Goal: Task Accomplishment & Management: Use online tool/utility

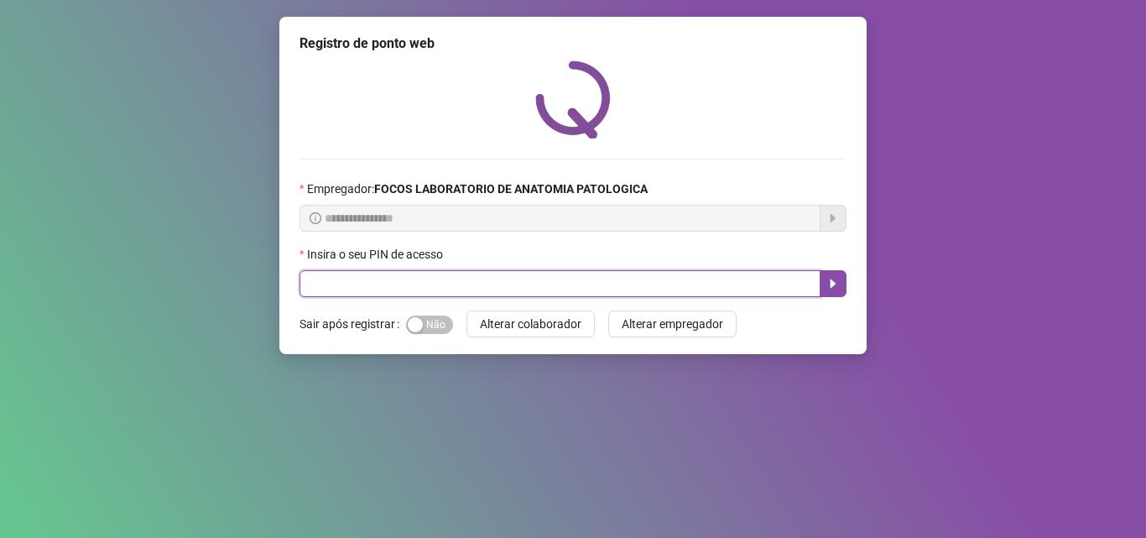
drag, startPoint x: 0, startPoint y: 0, endPoint x: 669, endPoint y: 288, distance: 727.8
click at [669, 288] on input "text" at bounding box center [559, 283] width 521 height 27
type input "*****"
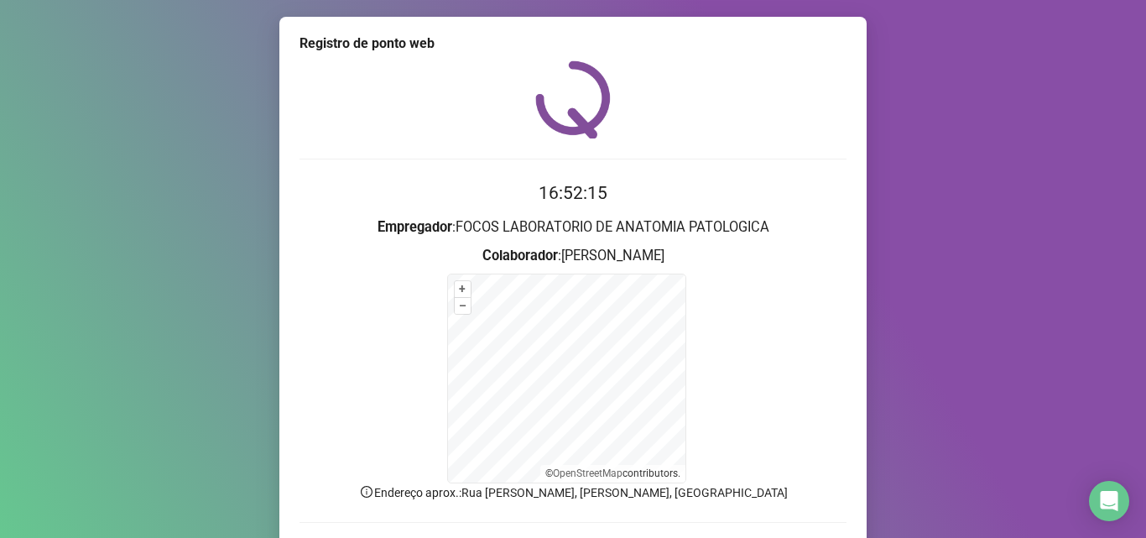
scroll to position [112, 0]
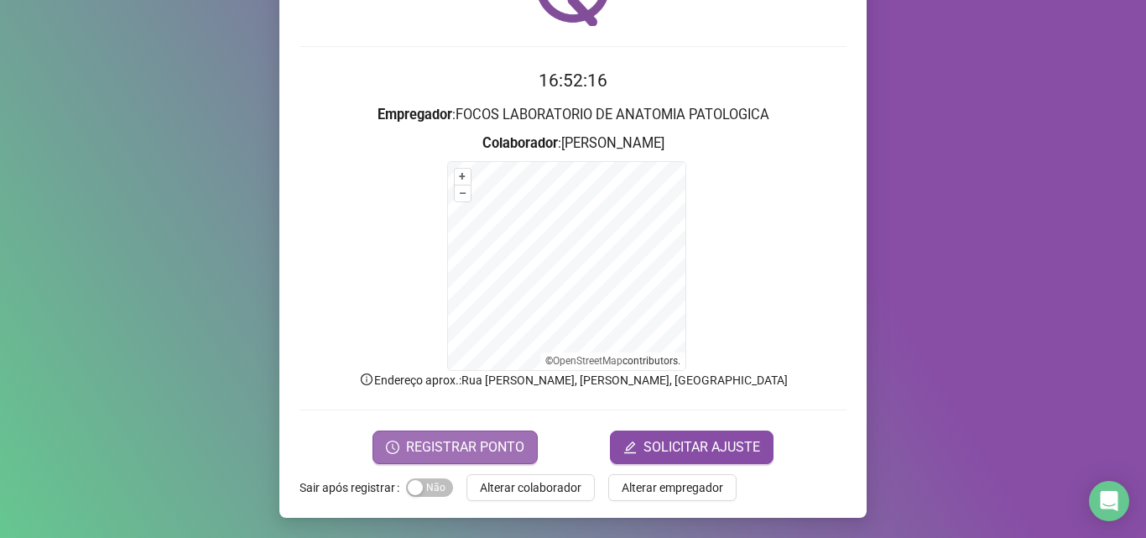
click at [491, 437] on span "REGISTRAR PONTO" at bounding box center [465, 447] width 118 height 20
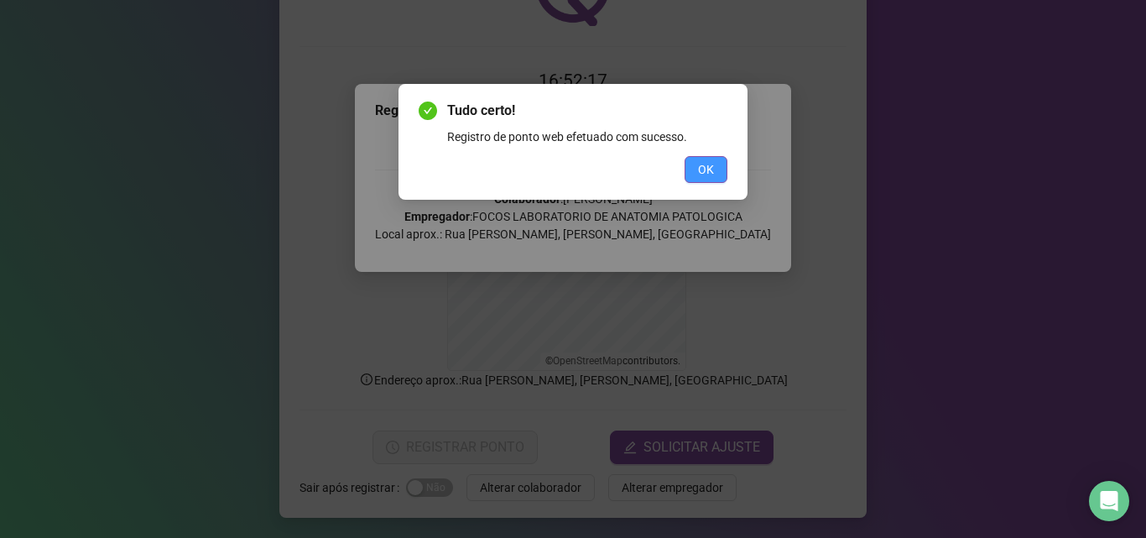
click at [709, 166] on span "OK" at bounding box center [706, 169] width 16 height 18
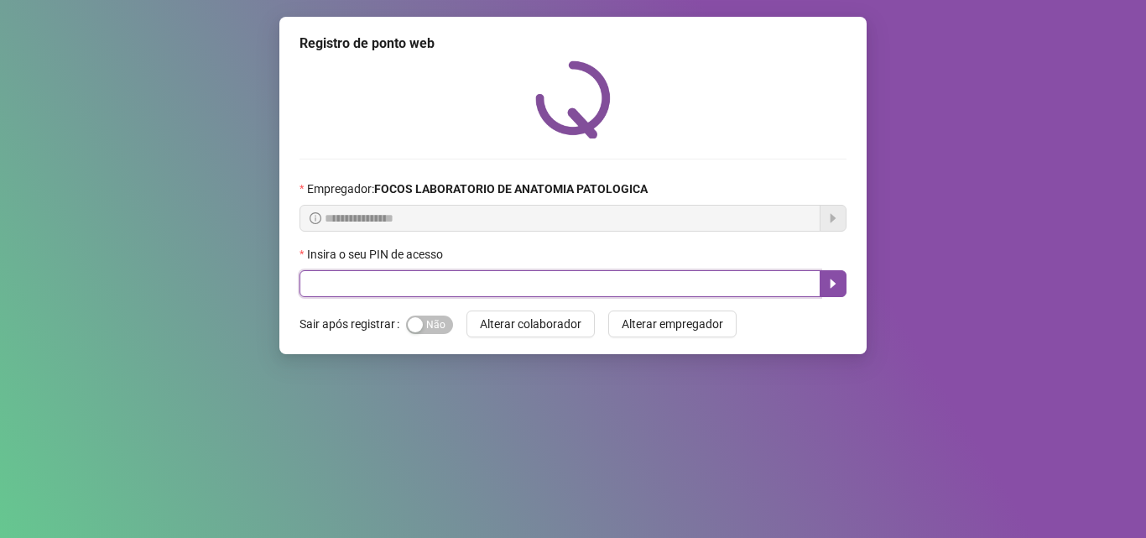
click at [582, 278] on input "text" at bounding box center [559, 283] width 521 height 27
type input "*****"
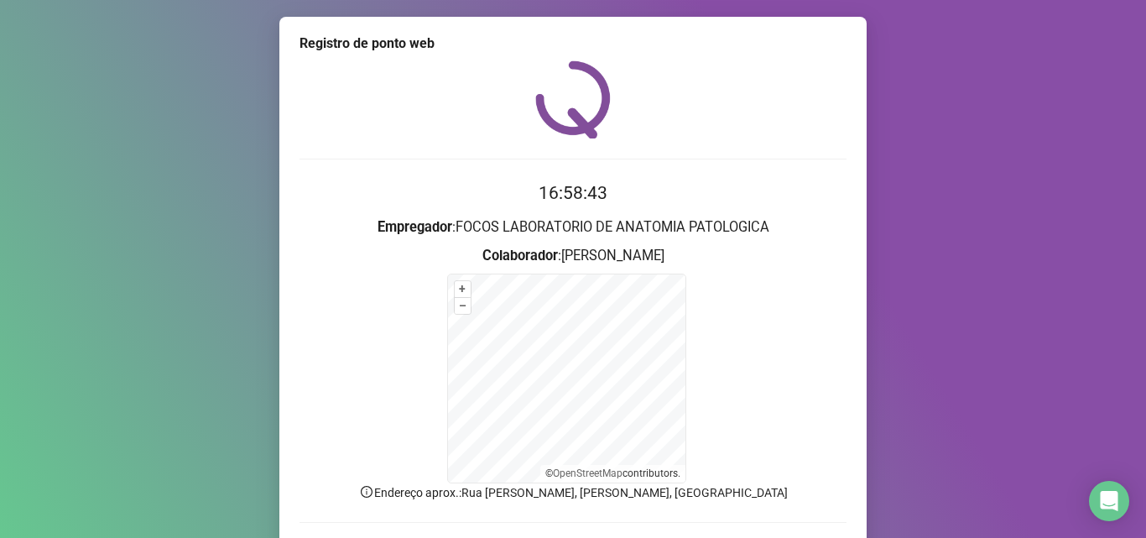
scroll to position [112, 0]
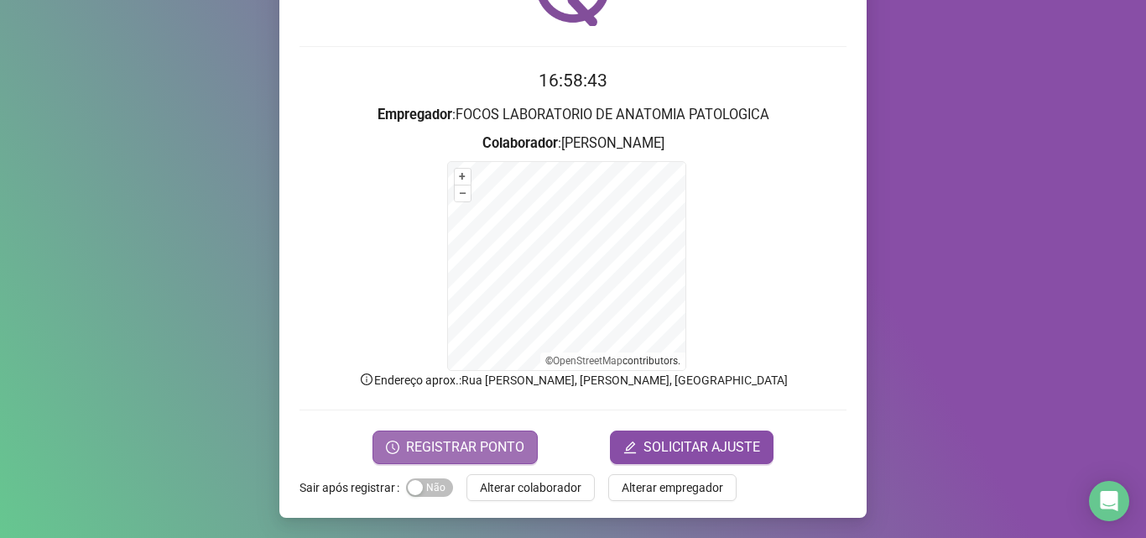
click at [513, 435] on button "REGISTRAR PONTO" at bounding box center [454, 447] width 165 height 34
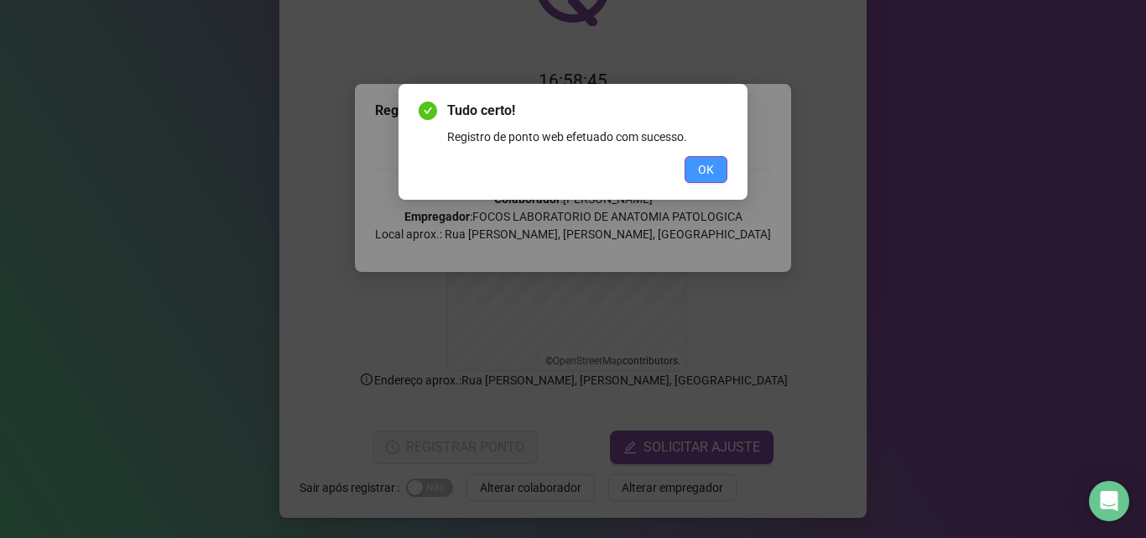
click at [709, 175] on span "OK" at bounding box center [706, 169] width 16 height 18
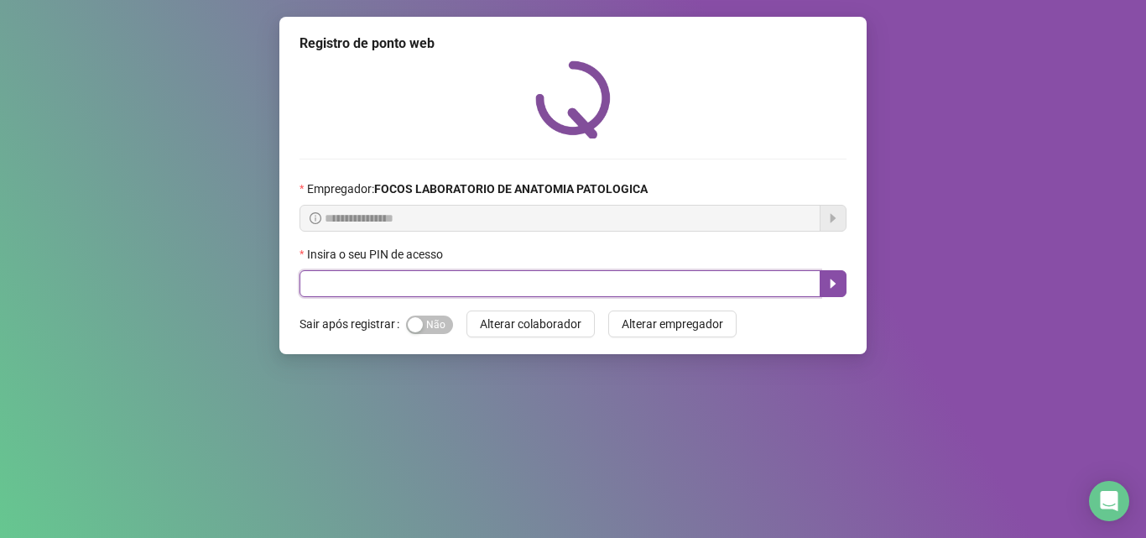
click at [699, 277] on input "text" at bounding box center [559, 283] width 521 height 27
type input "*****"
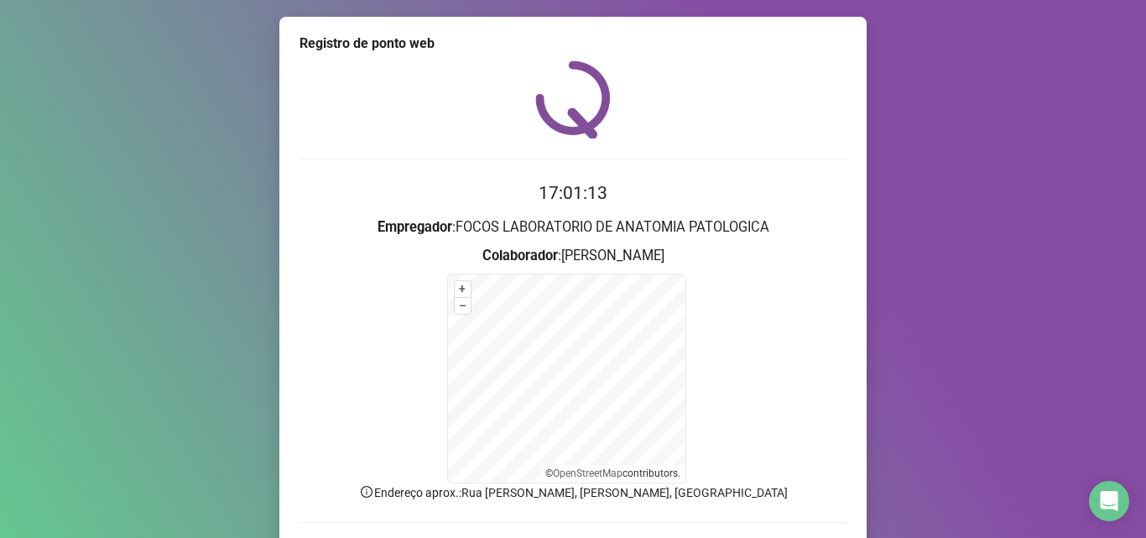
scroll to position [112, 0]
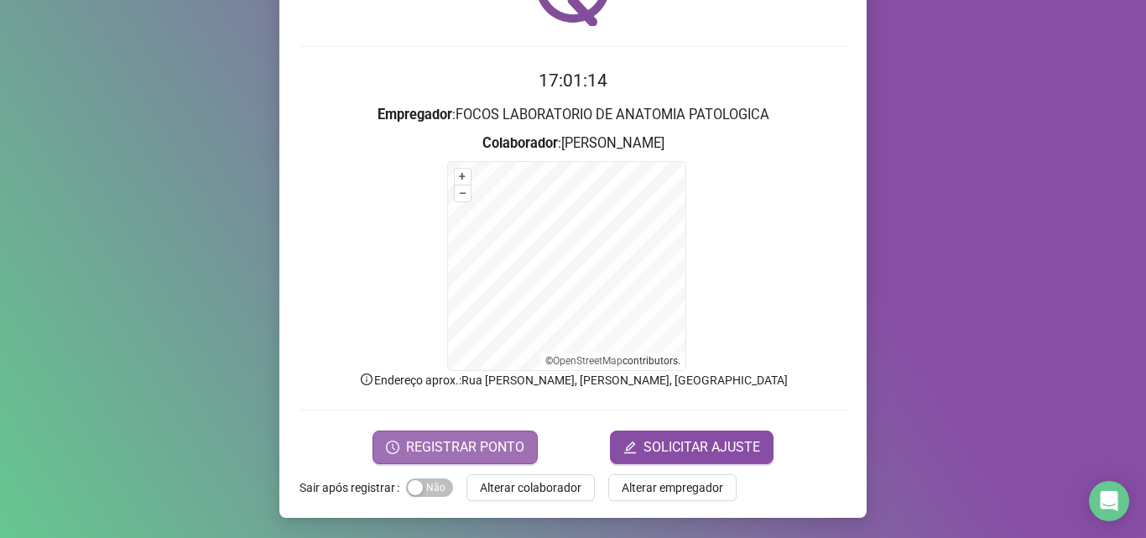
click at [421, 449] on span "REGISTRAR PONTO" at bounding box center [465, 447] width 118 height 20
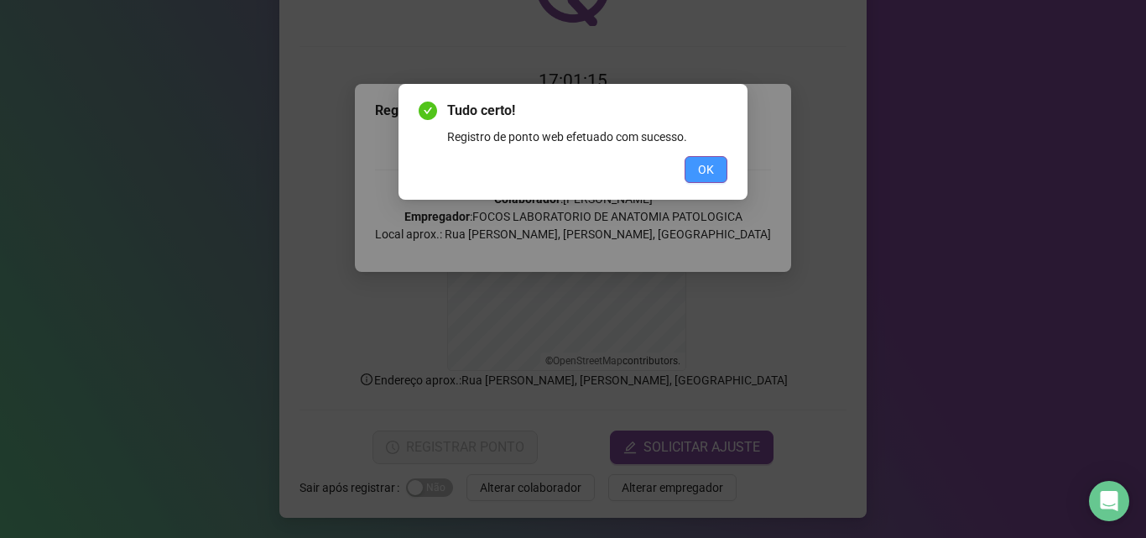
click at [689, 173] on button "OK" at bounding box center [705, 169] width 43 height 27
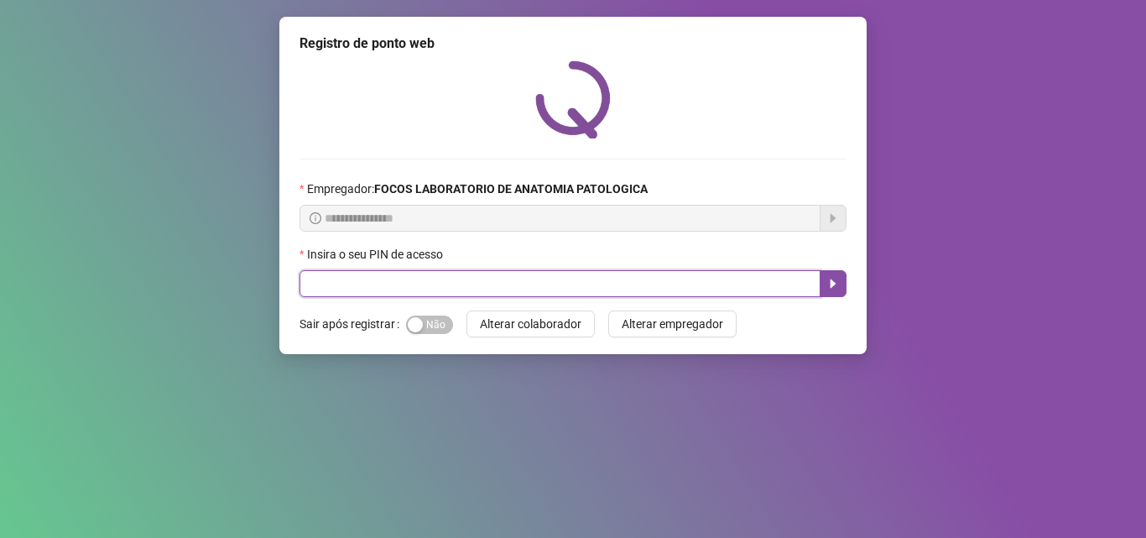
click at [666, 284] on input "text" at bounding box center [559, 283] width 521 height 27
type input "*****"
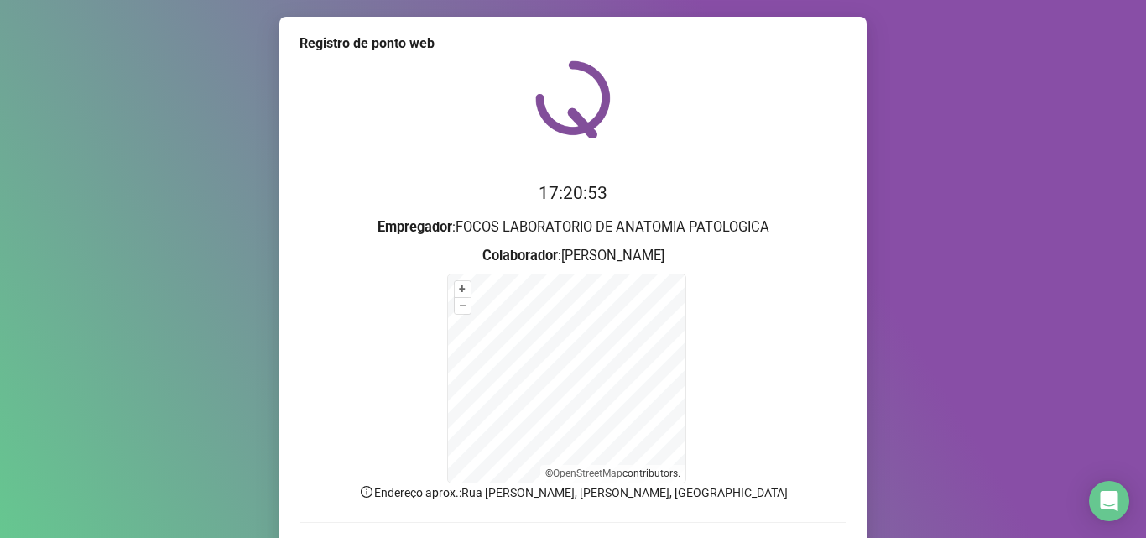
scroll to position [112, 0]
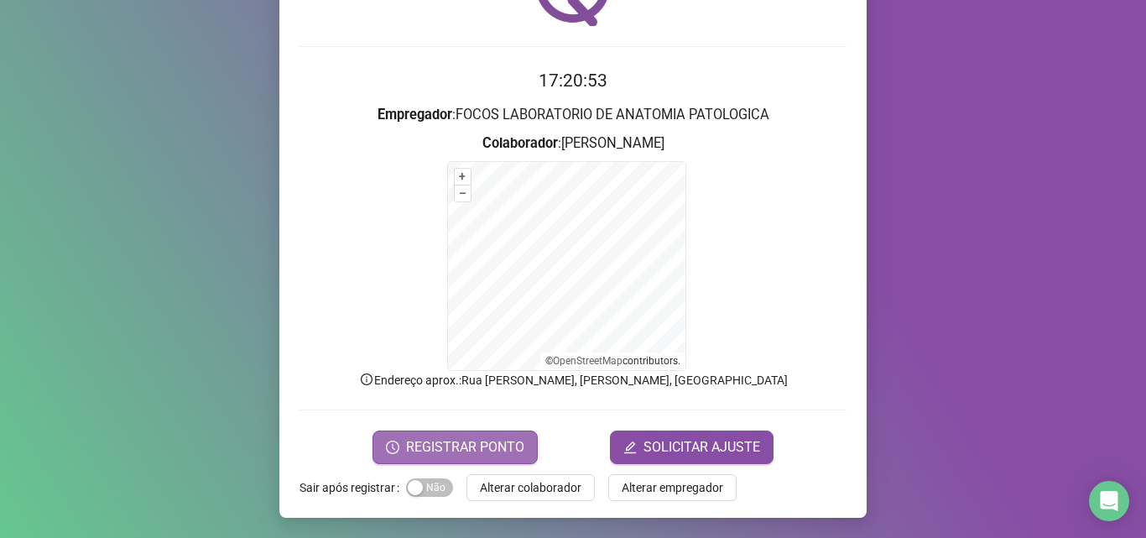
click at [427, 444] on span "REGISTRAR PONTO" at bounding box center [465, 447] width 118 height 20
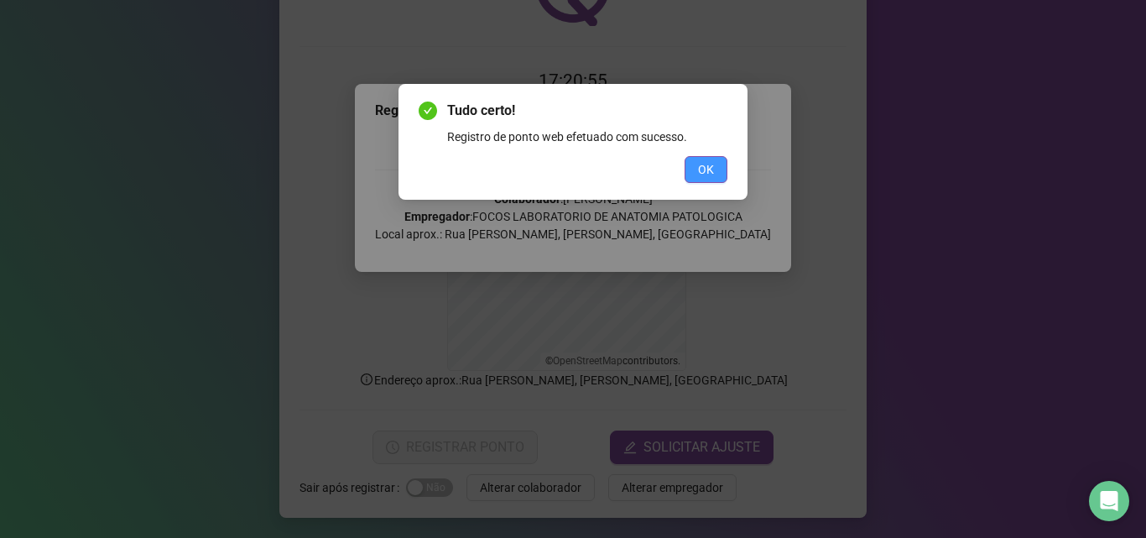
click at [713, 168] on span "OK" at bounding box center [706, 169] width 16 height 18
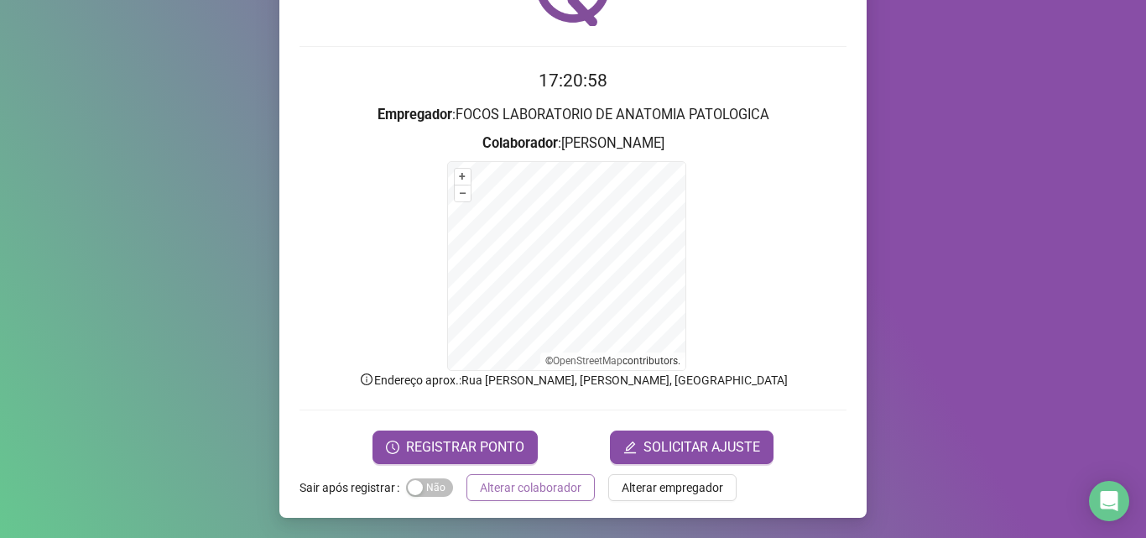
click at [541, 492] on span "Alterar colaborador" at bounding box center [530, 487] width 101 height 18
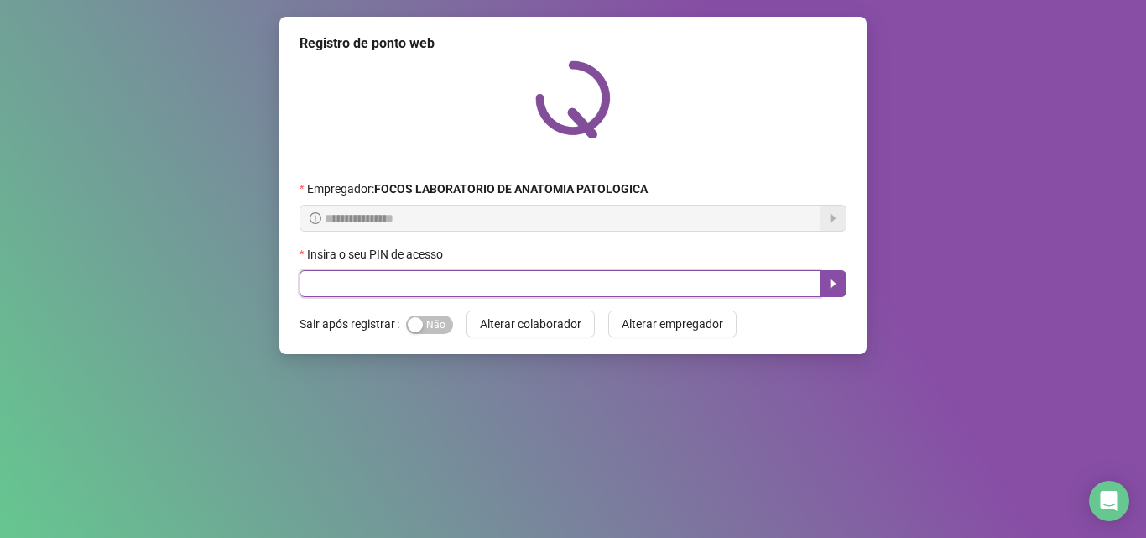
click at [502, 275] on input "text" at bounding box center [559, 283] width 521 height 27
type input "*****"
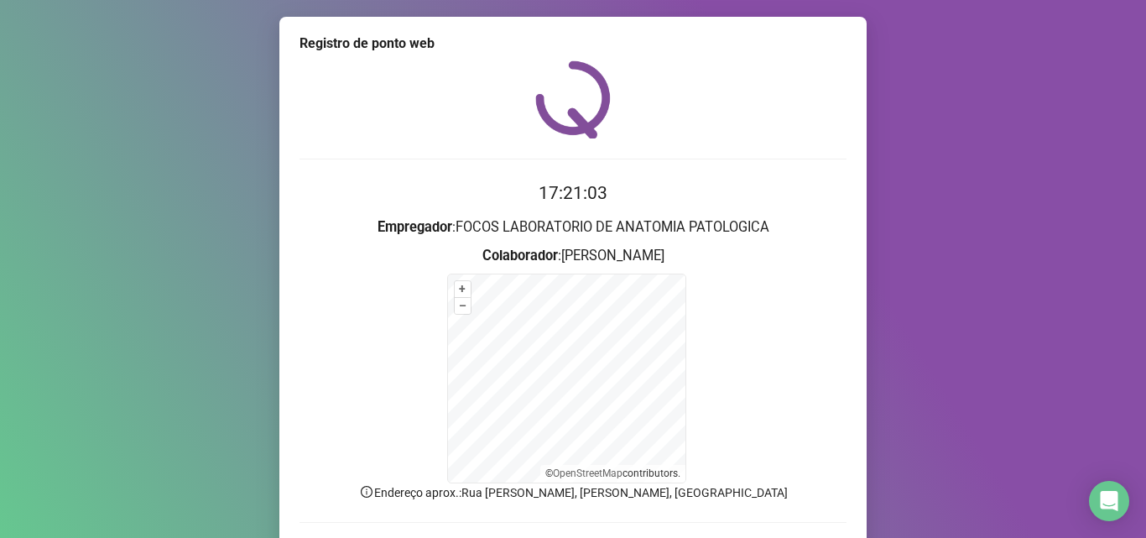
scroll to position [112, 0]
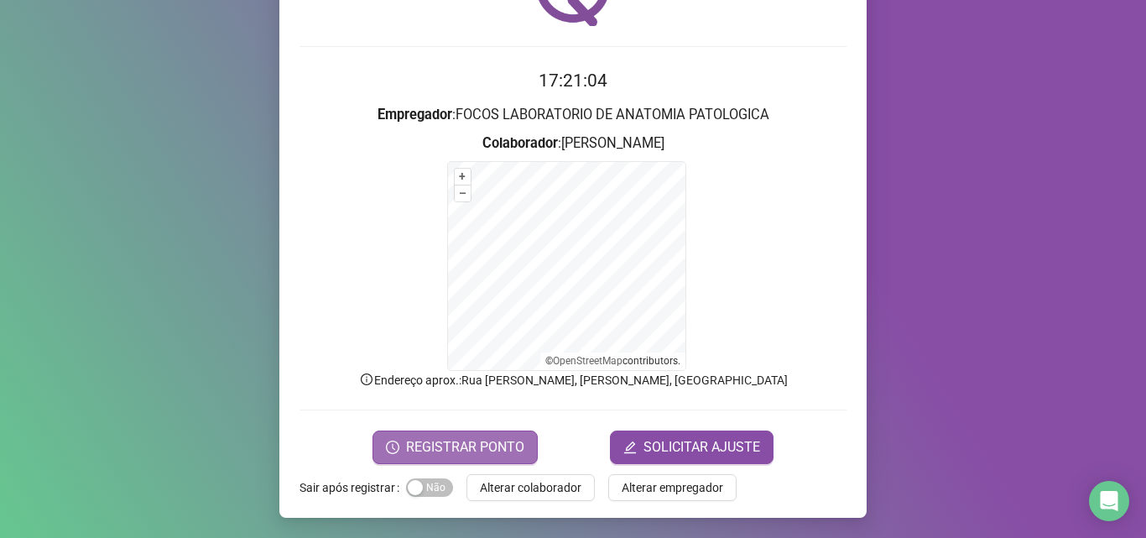
click at [440, 444] on span "REGISTRAR PONTO" at bounding box center [465, 447] width 118 height 20
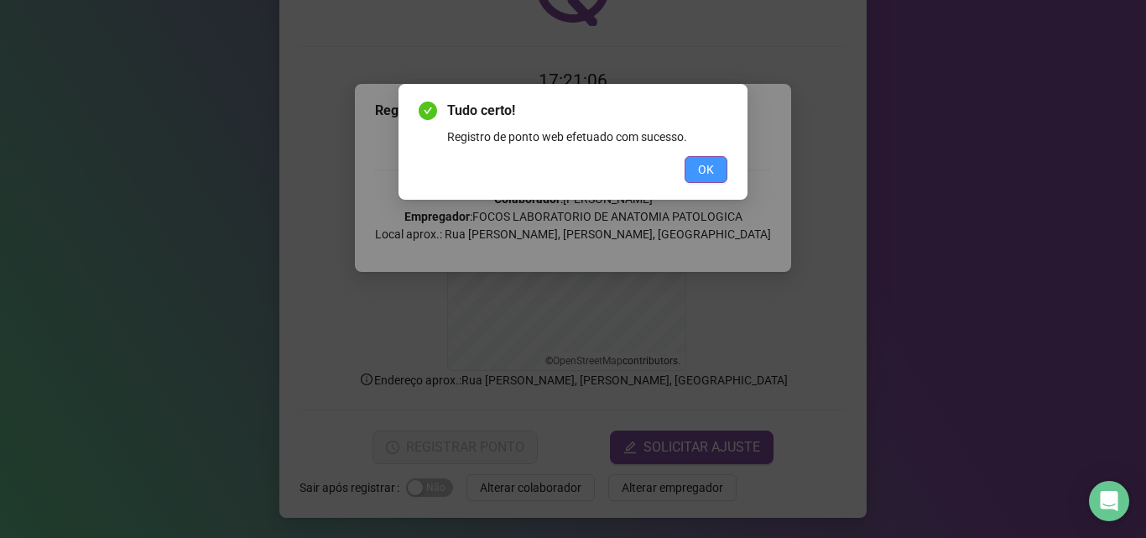
click at [718, 178] on button "OK" at bounding box center [705, 169] width 43 height 27
